Goal: Transaction & Acquisition: Purchase product/service

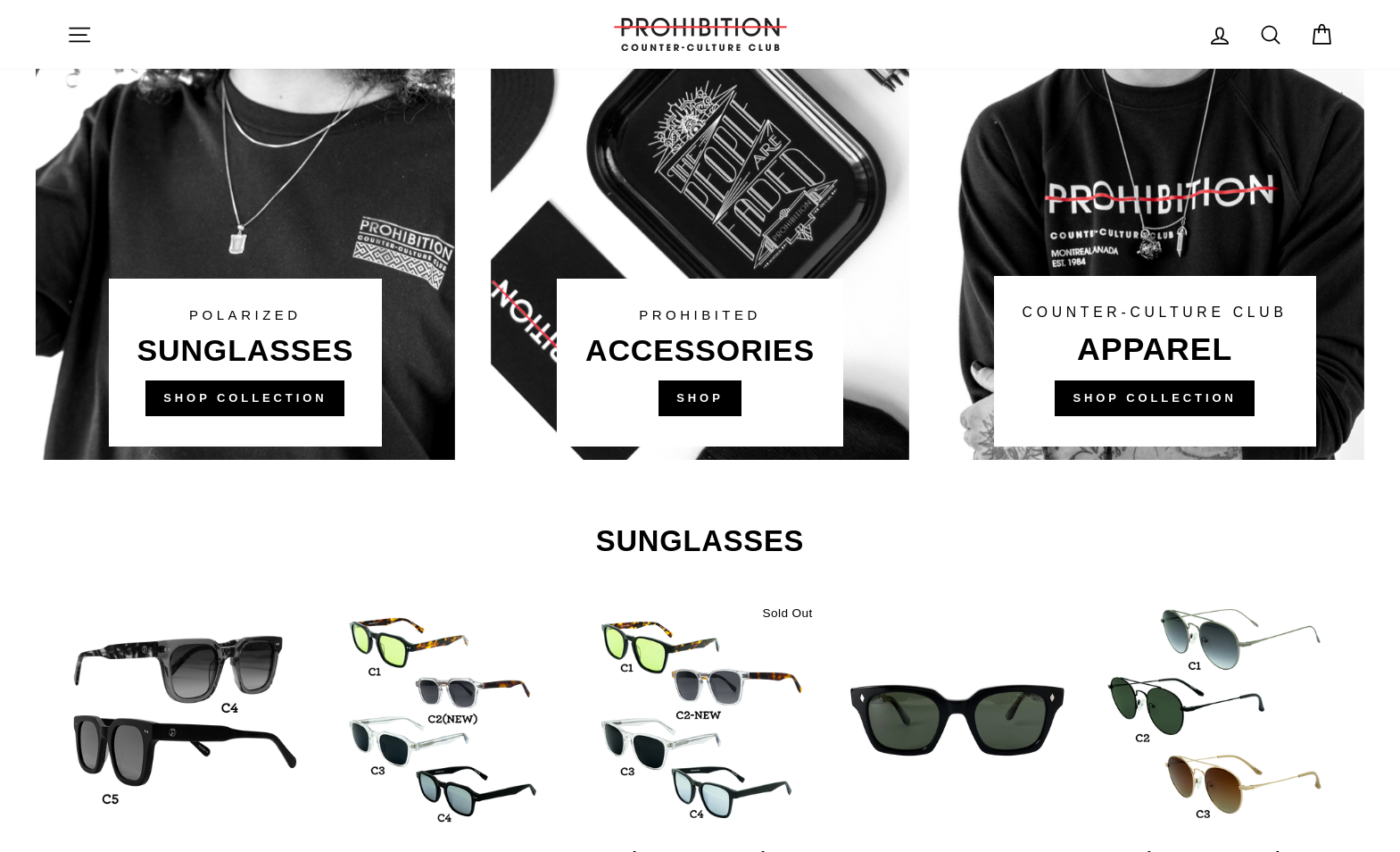
scroll to position [1071, 0]
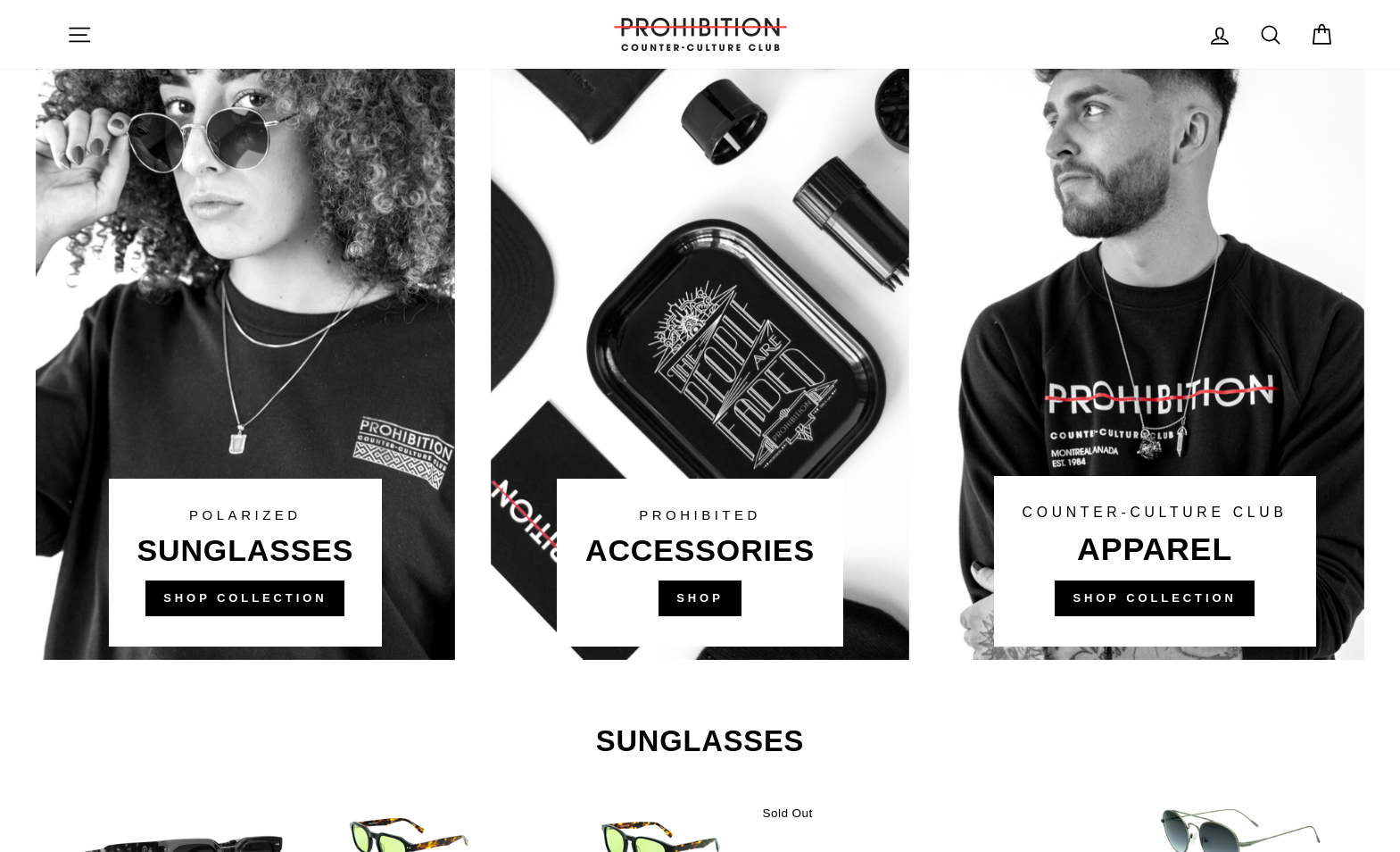
click at [745, 303] on link at bounding box center [700, 320] width 420 height 678
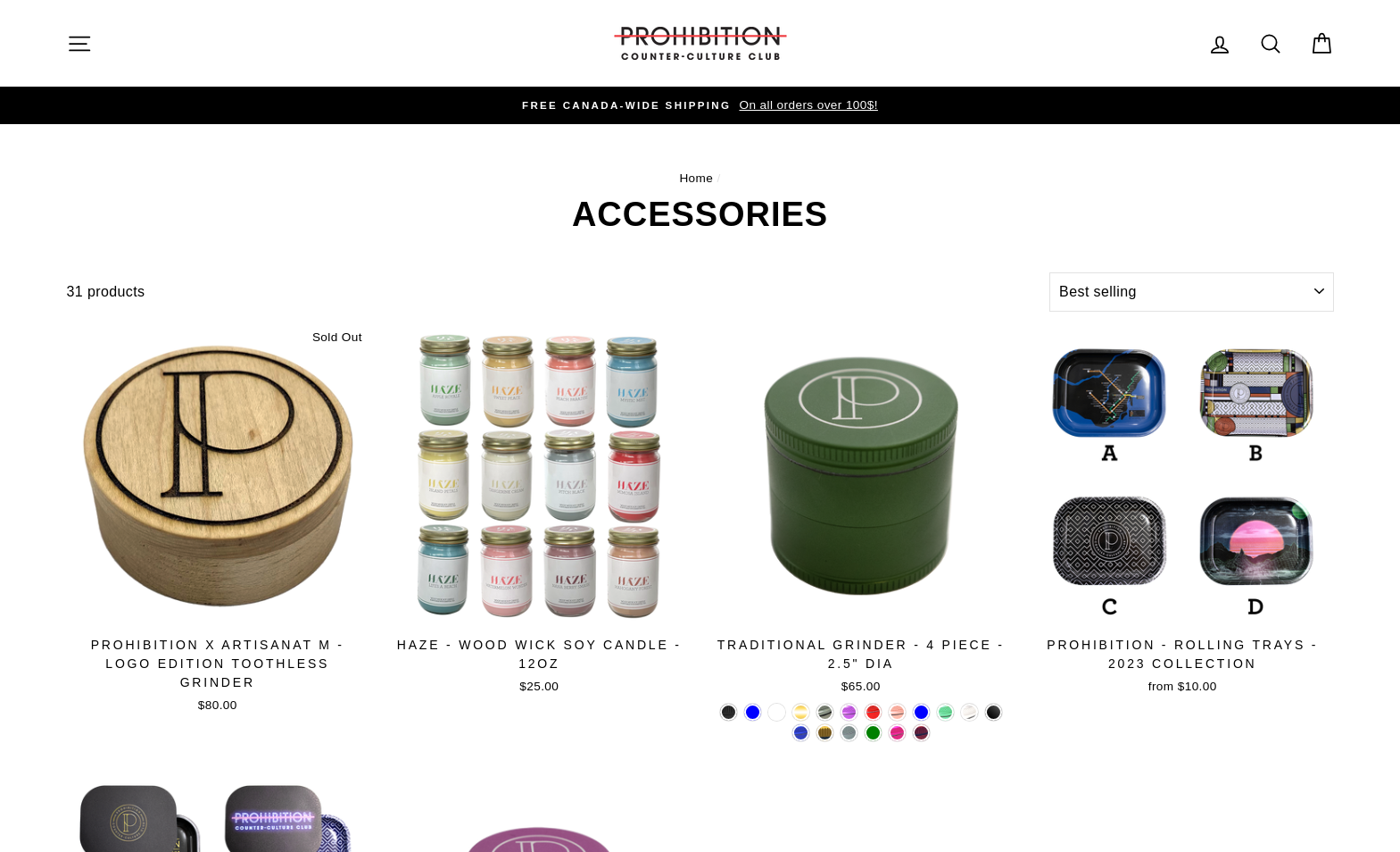
select select "best-selling"
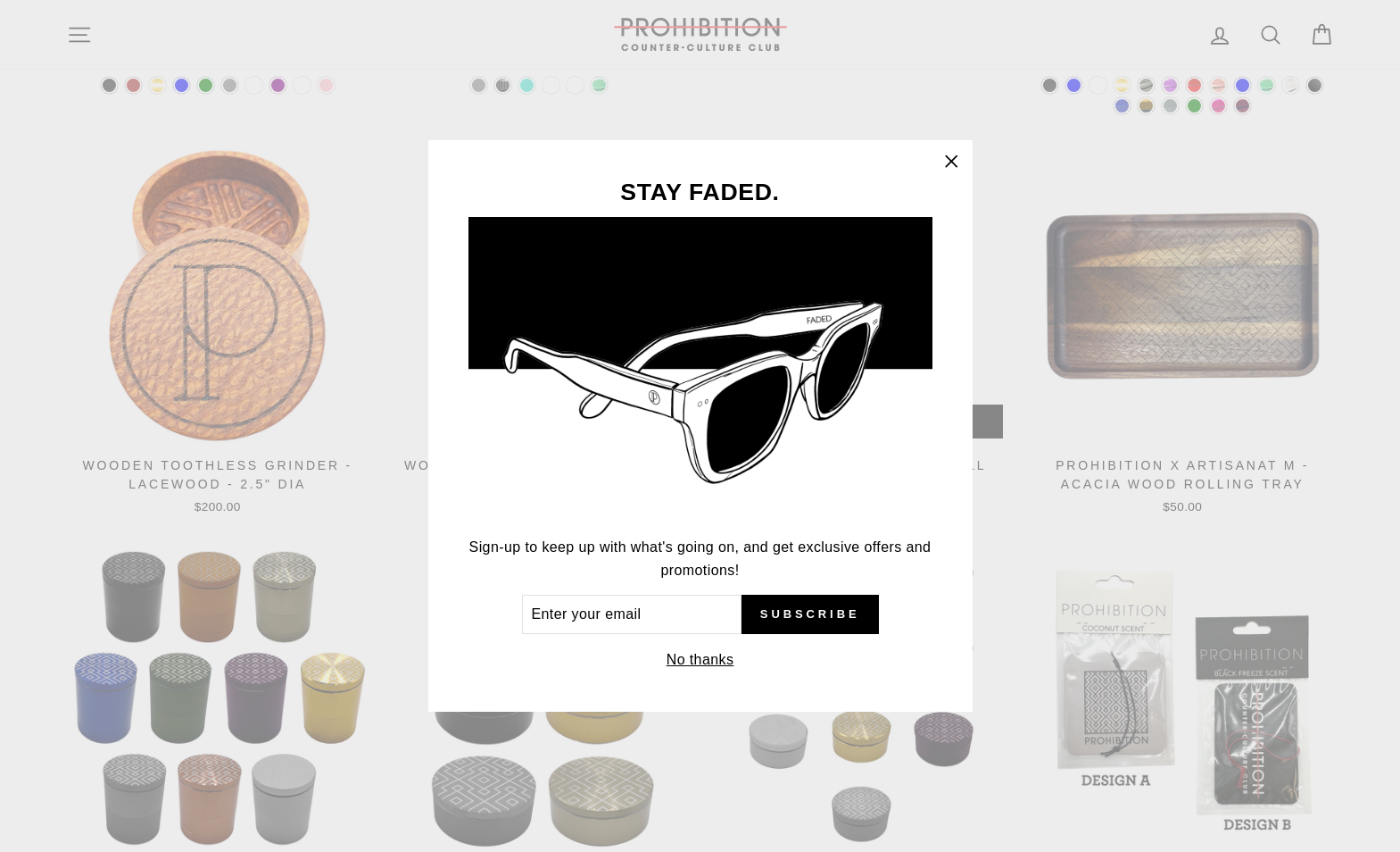
scroll to position [1696, 0]
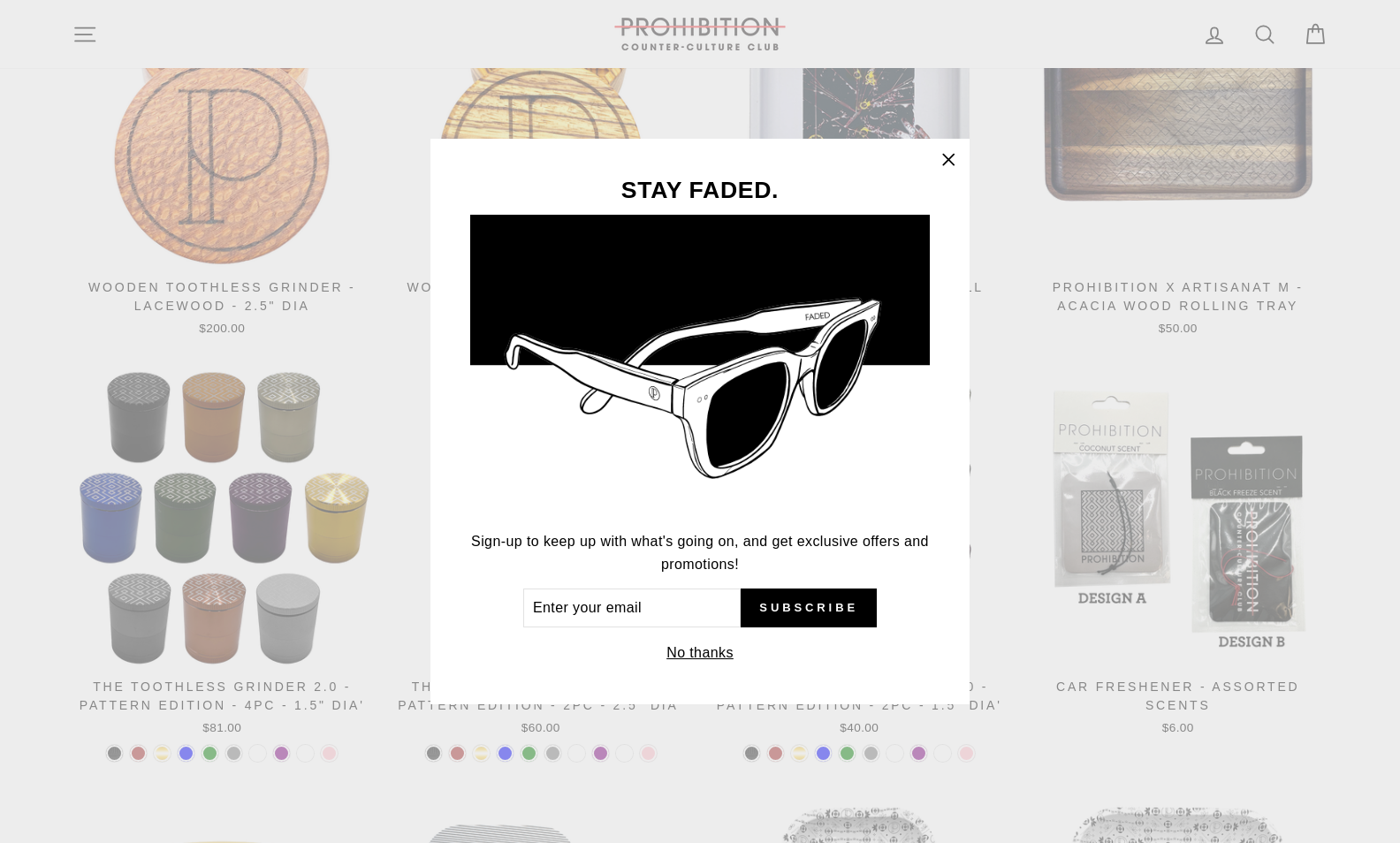
click at [927, 181] on div "STAY FADED. Sign-up to keep up with what's going on, and get exclusive offers a…" at bounding box center [700, 422] width 539 height 566
click at [936, 179] on button ""Close (esc)"" at bounding box center [948, 159] width 42 height 42
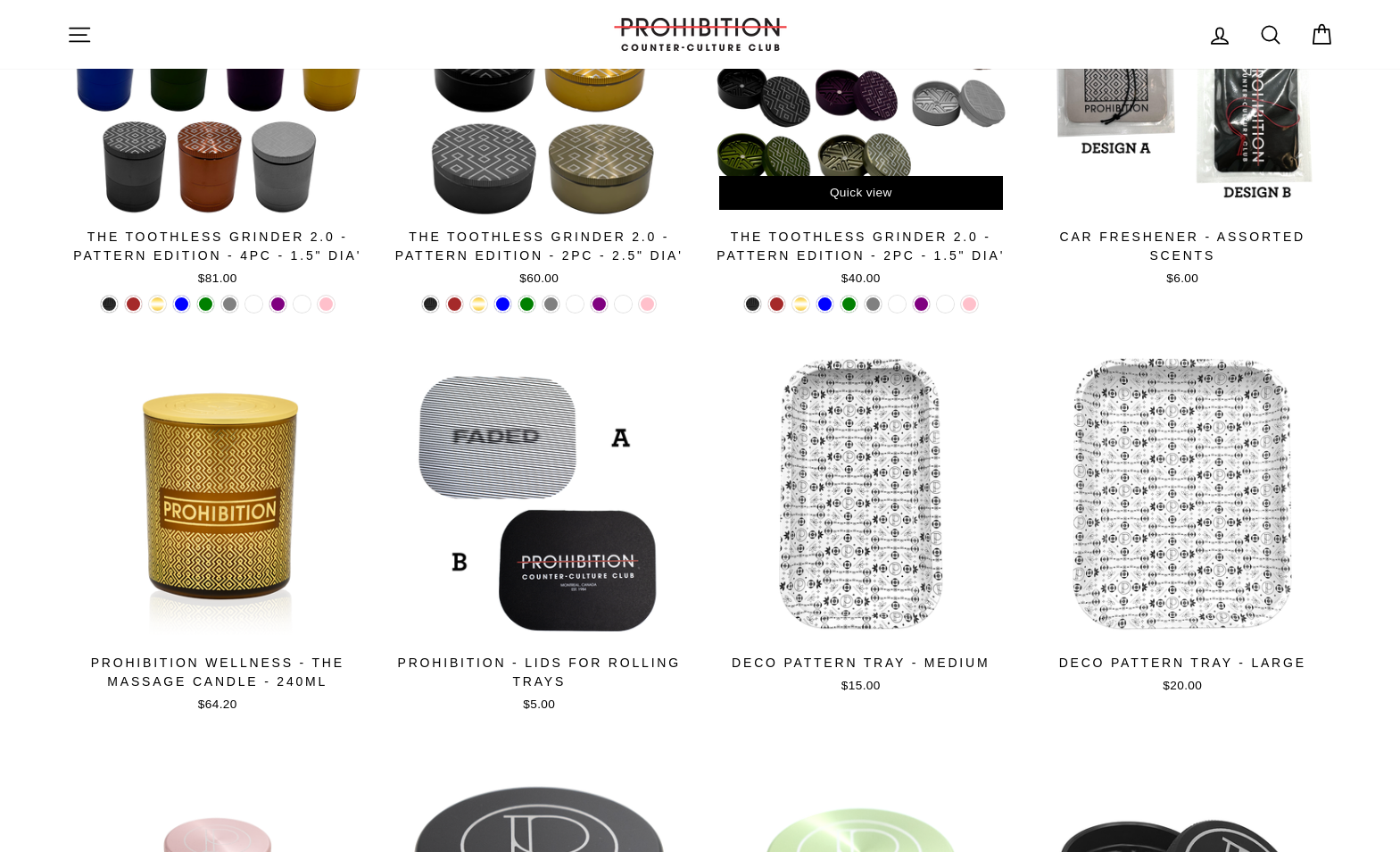
scroll to position [2075, 0]
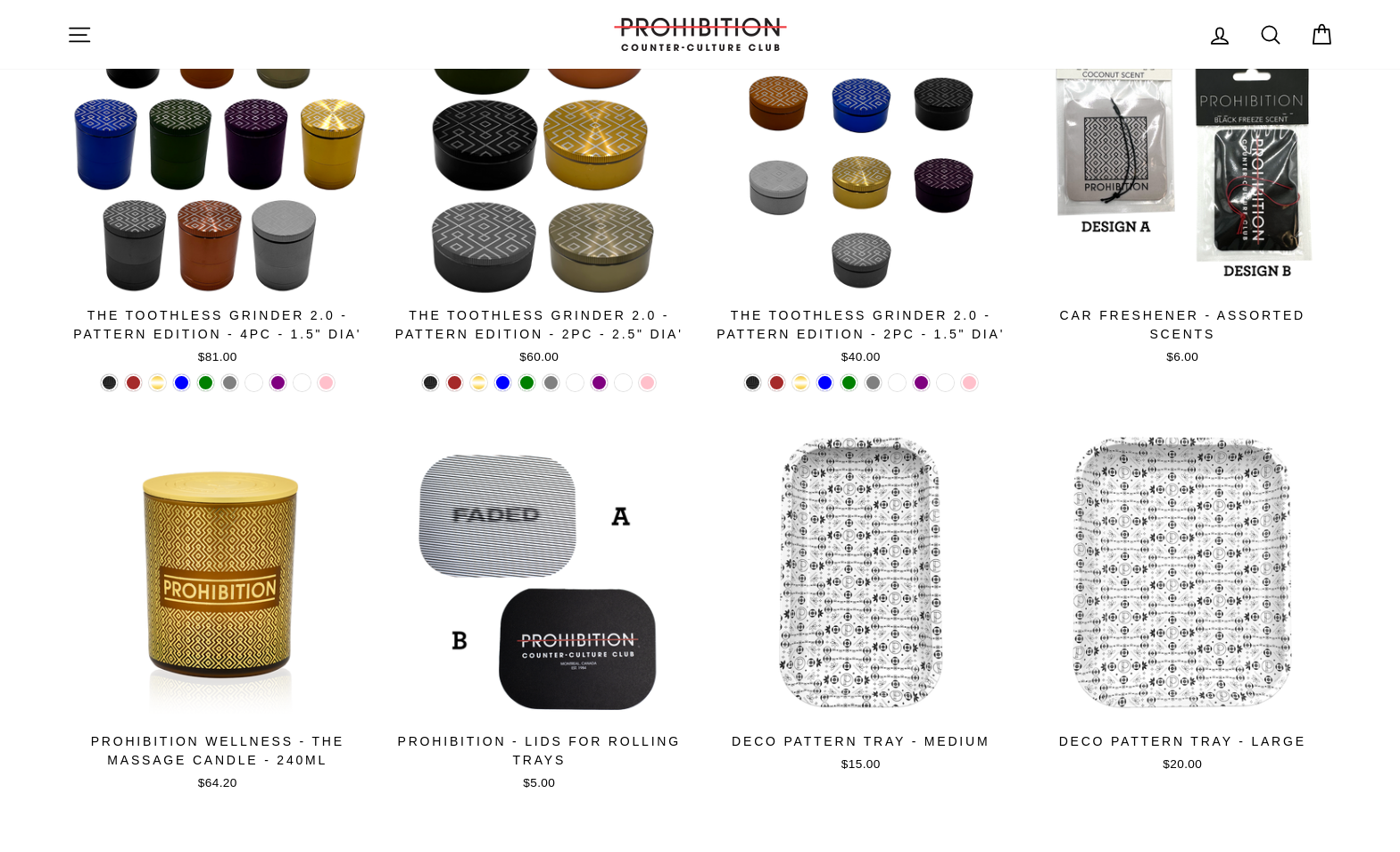
click at [1285, 43] on link "Search" at bounding box center [1271, 34] width 46 height 39
type input "ashtray"
click at [67, 14] on button "Search" at bounding box center [86, 35] width 39 height 42
